Goal: Information Seeking & Learning: Find specific fact

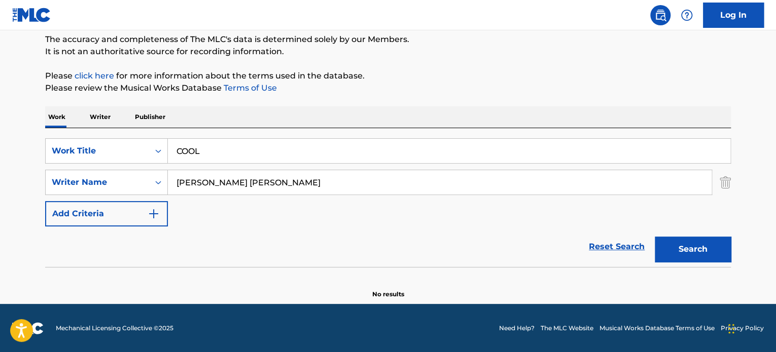
type input "[PERSON_NAME] [PERSON_NAME]"
drag, startPoint x: 239, startPoint y: 147, endPoint x: 134, endPoint y: 147, distance: 105.0
click at [151, 149] on div "SearchWithCriteriab27e8f82-00f9-4dad-bc4e-7d71fbdb4f7a Work Title COOL" at bounding box center [388, 150] width 686 height 25
paste input "INFINITY"
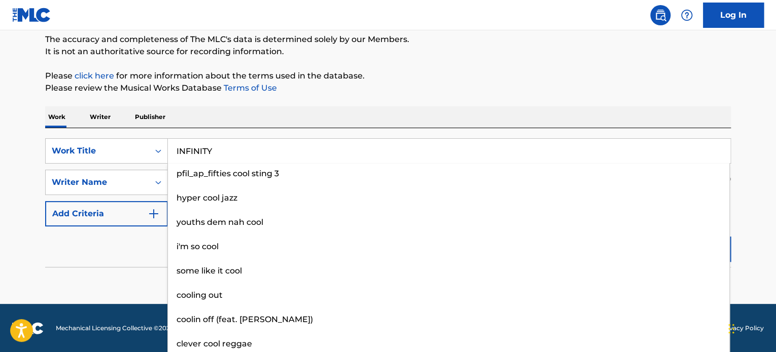
type input "INFINITY"
click at [761, 246] on main "The MLC Public Work Search The accuracy and completeness of The MLC's data is d…" at bounding box center [388, 123] width 776 height 361
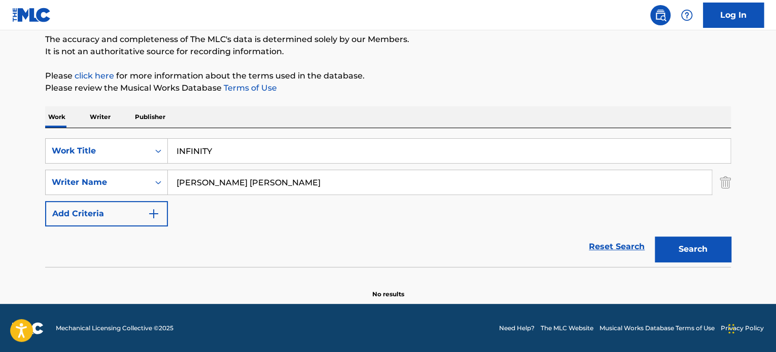
click at [708, 249] on button "Search" at bounding box center [693, 249] width 76 height 25
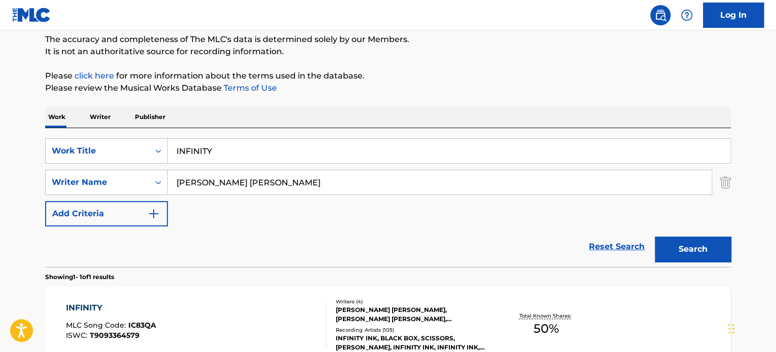
click at [432, 316] on div "[PERSON_NAME] [PERSON_NAME], [PERSON_NAME] [PERSON_NAME], [PERSON_NAME], [PERSO…" at bounding box center [412, 315] width 153 height 18
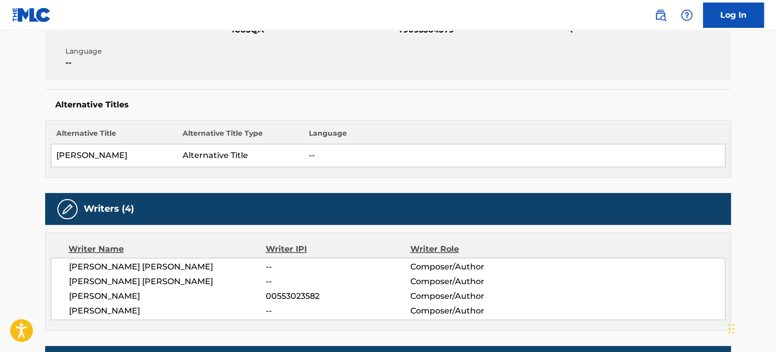
scroll to position [254, 0]
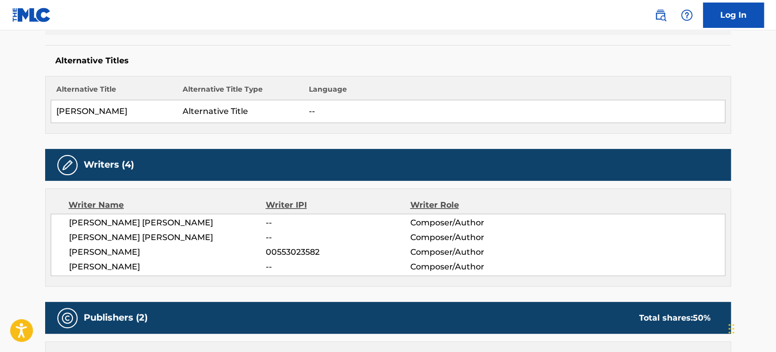
click at [226, 247] on span "[PERSON_NAME]" at bounding box center [167, 252] width 197 height 12
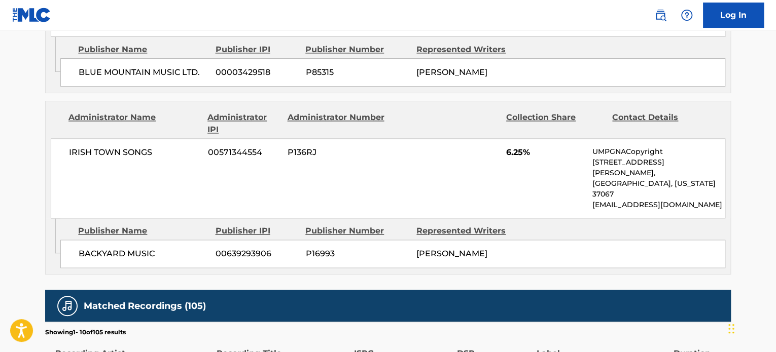
scroll to position [930, 0]
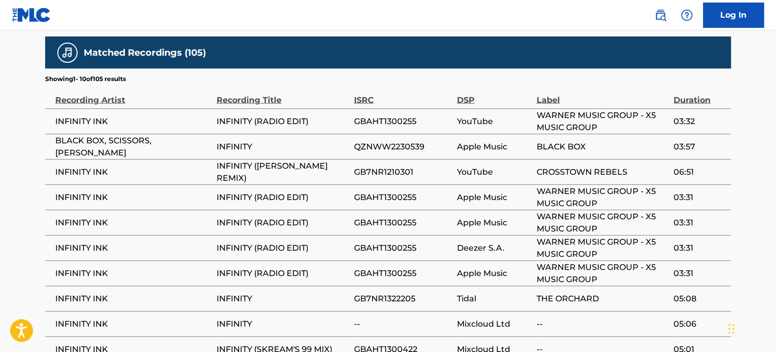
click at [303, 327] on div "Matched Recordings (105) Showing 1 - 10 of 105 results Recording Artist Recordi…" at bounding box center [388, 218] width 686 height 362
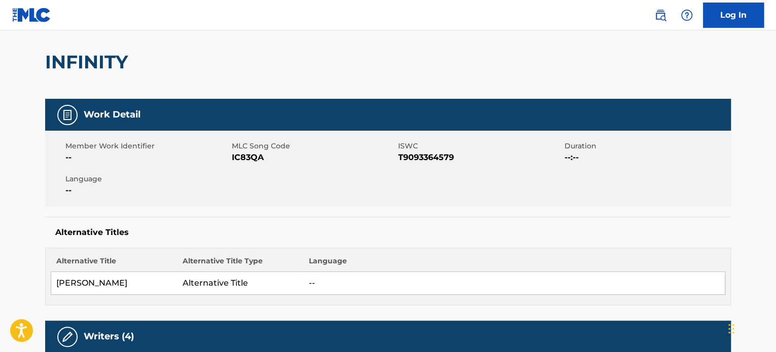
scroll to position [0, 0]
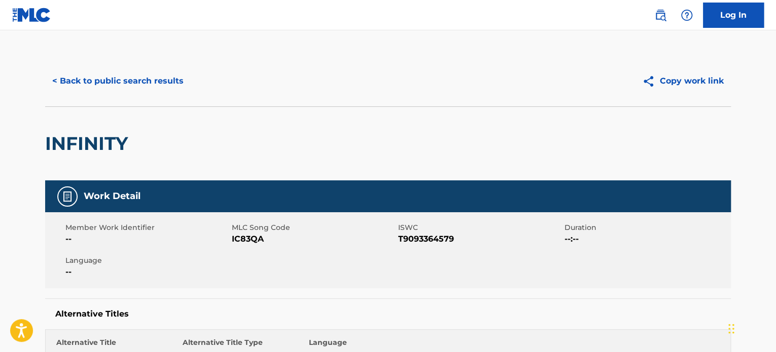
click at [149, 87] on button "< Back to public search results" at bounding box center [118, 80] width 146 height 25
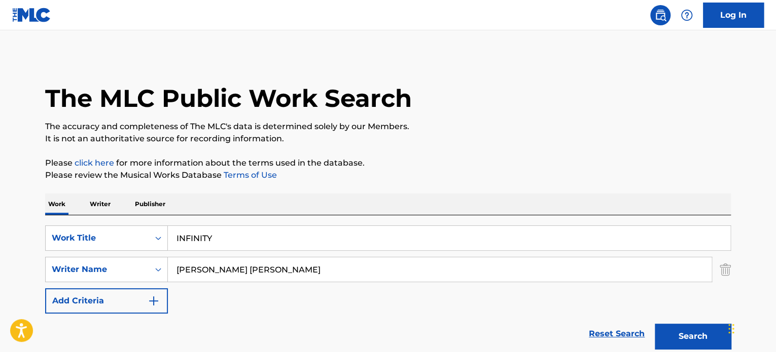
scroll to position [87, 0]
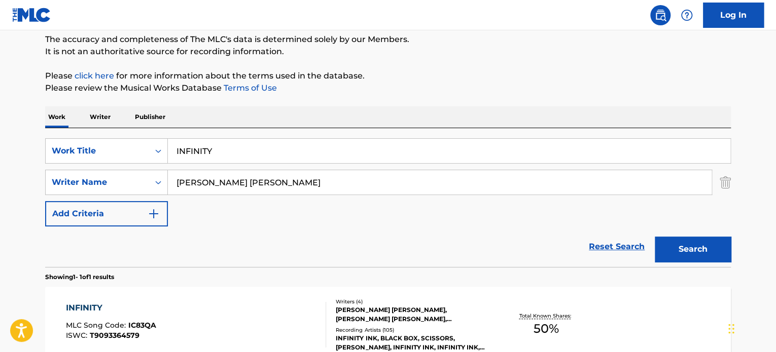
drag, startPoint x: 262, startPoint y: 150, endPoint x: 52, endPoint y: 167, distance: 210.7
click at [91, 160] on div "SearchWithCriteriab27e8f82-00f9-4dad-bc4e-7d71fbdb4f7a Work Title INFINITY" at bounding box center [388, 150] width 686 height 25
paste input "ROCKHOUSE"
type input "rockhouse"
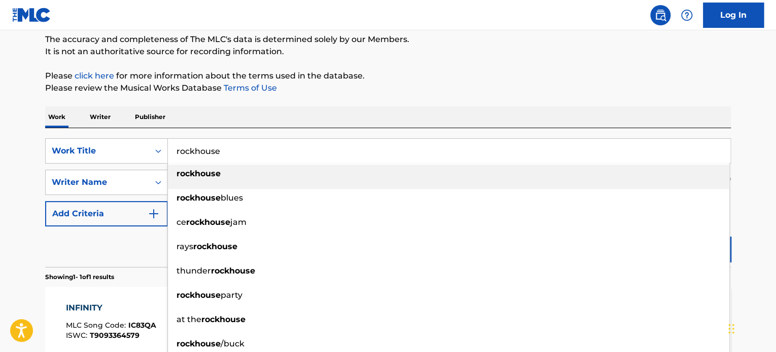
drag, startPoint x: 312, startPoint y: 178, endPoint x: 294, endPoint y: 182, distance: 18.7
click at [294, 182] on div "rockhouse" at bounding box center [448, 174] width 561 height 18
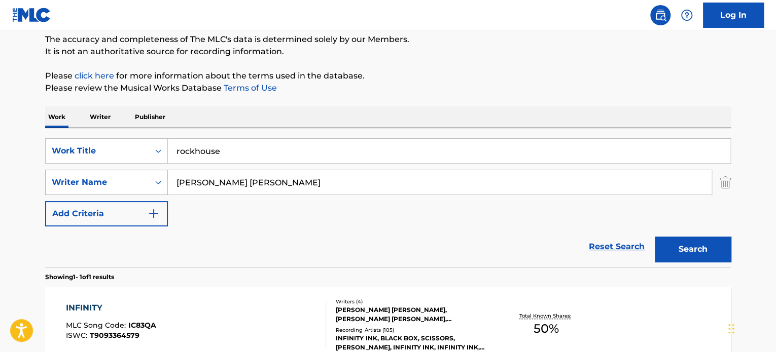
drag, startPoint x: 295, startPoint y: 184, endPoint x: 148, endPoint y: 188, distance: 147.1
click at [142, 184] on div "SearchWithCriteria40cc36c3-3d83-4901-8881-73be0b0a7e06 Writer Name [PERSON_NAME…" at bounding box center [388, 182] width 686 height 25
paste input "[PERSON_NAME]"
type input "[PERSON_NAME]"
click at [692, 239] on button "Search" at bounding box center [693, 249] width 76 height 25
